Goal: Task Accomplishment & Management: Manage account settings

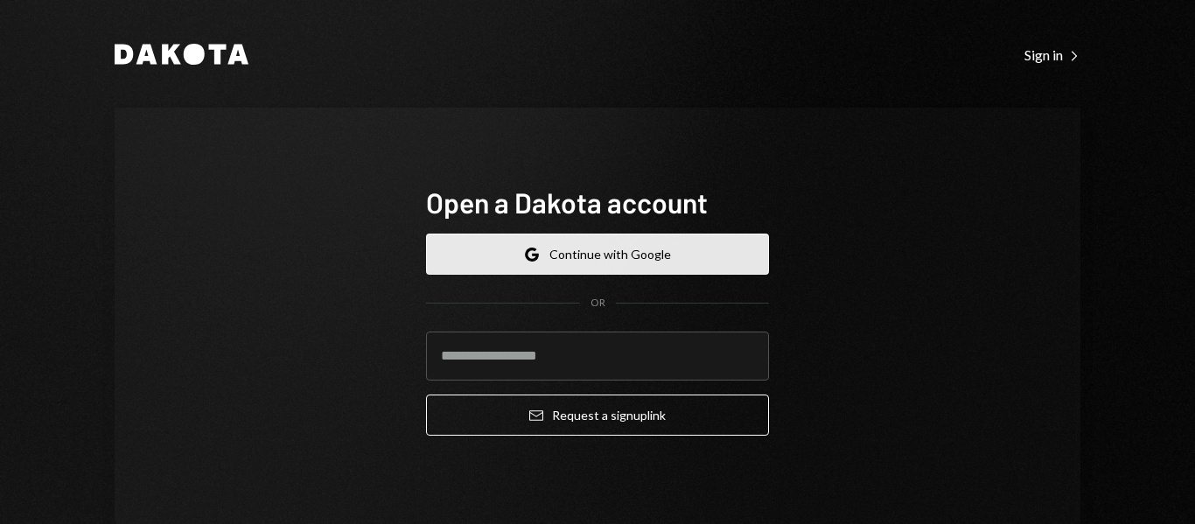
click at [631, 241] on button "Google Continue with Google" at bounding box center [597, 253] width 343 height 41
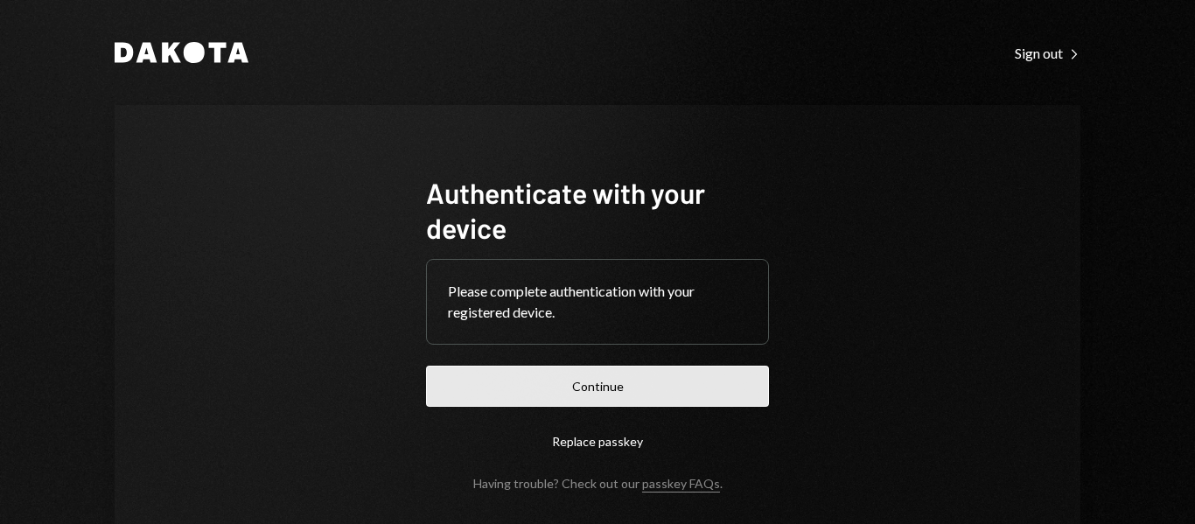
click at [498, 375] on button "Continue" at bounding box center [597, 386] width 343 height 41
